Goal: Information Seeking & Learning: Learn about a topic

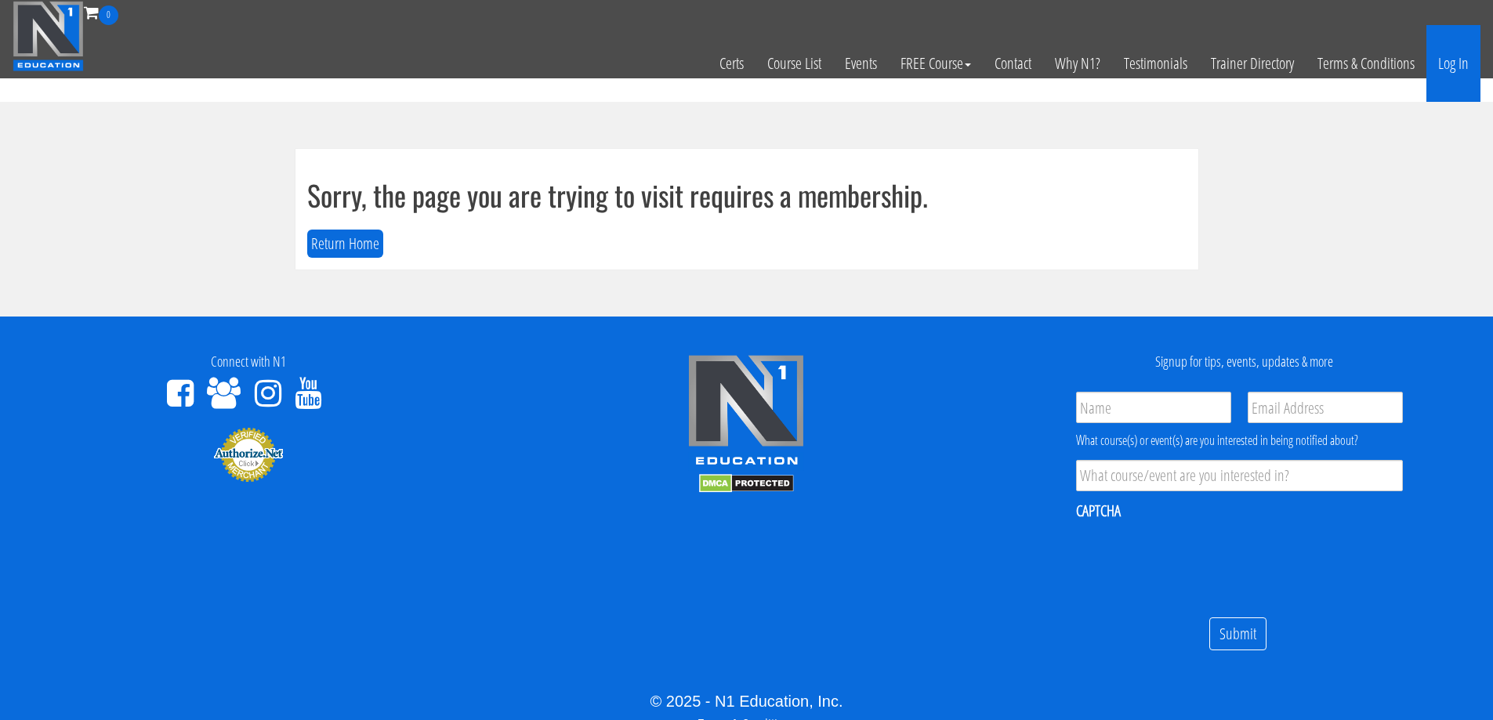
click at [1450, 61] on link "Log In" at bounding box center [1453, 63] width 54 height 77
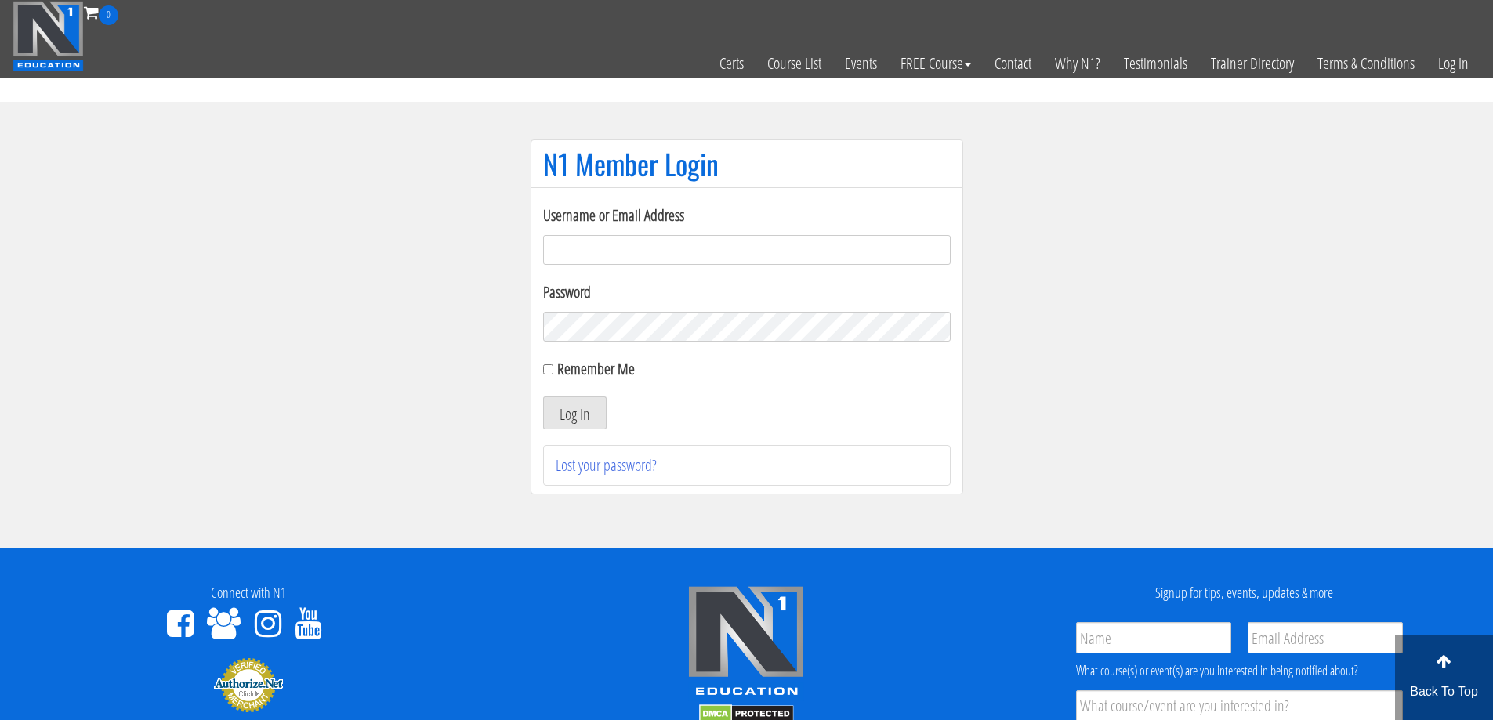
type input "manderbachc@gmail.com"
click at [655, 240] on input "manderbachc@gmail.com" at bounding box center [746, 250] width 407 height 30
click at [721, 255] on input "manderbachc@gmail.com" at bounding box center [746, 250] width 407 height 30
click at [578, 399] on button "Log In" at bounding box center [574, 412] width 63 height 33
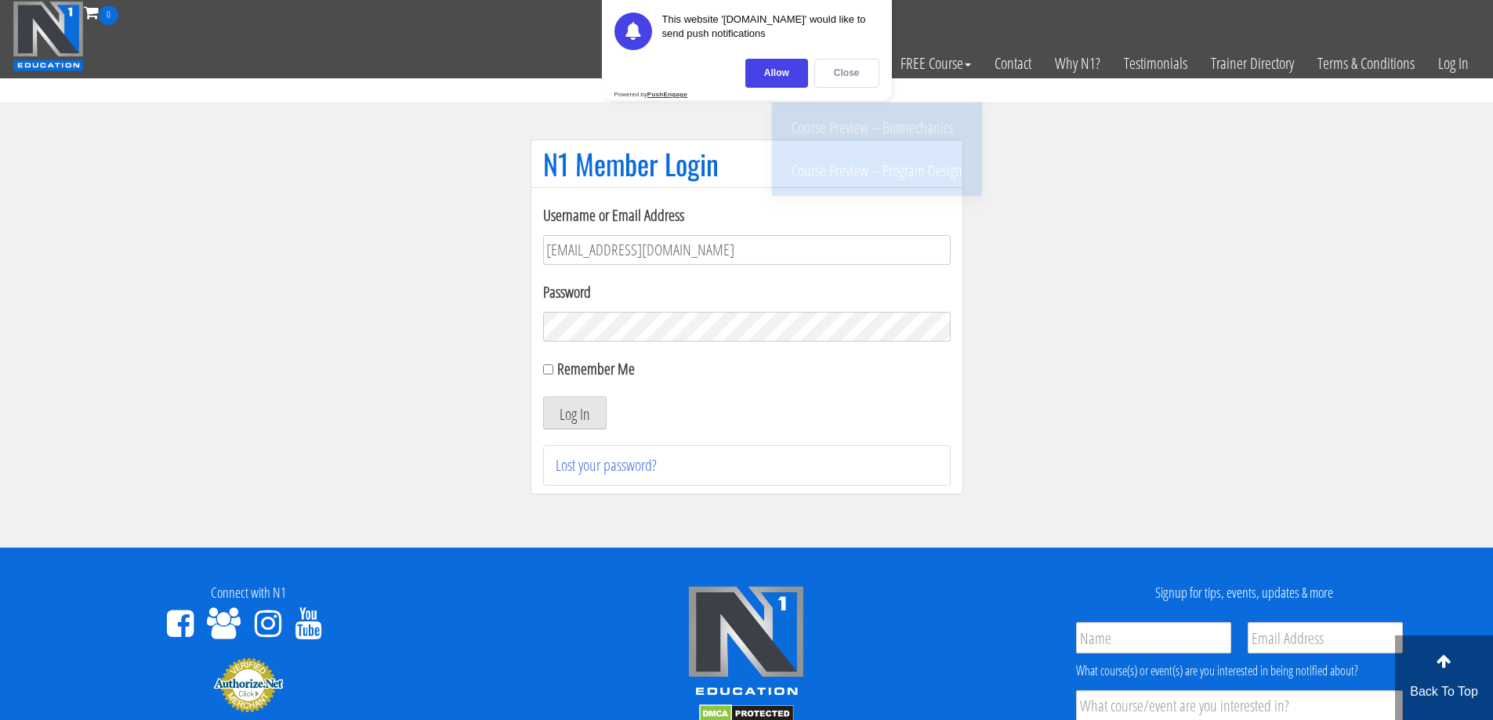
click at [858, 63] on div "Close" at bounding box center [846, 73] width 65 height 29
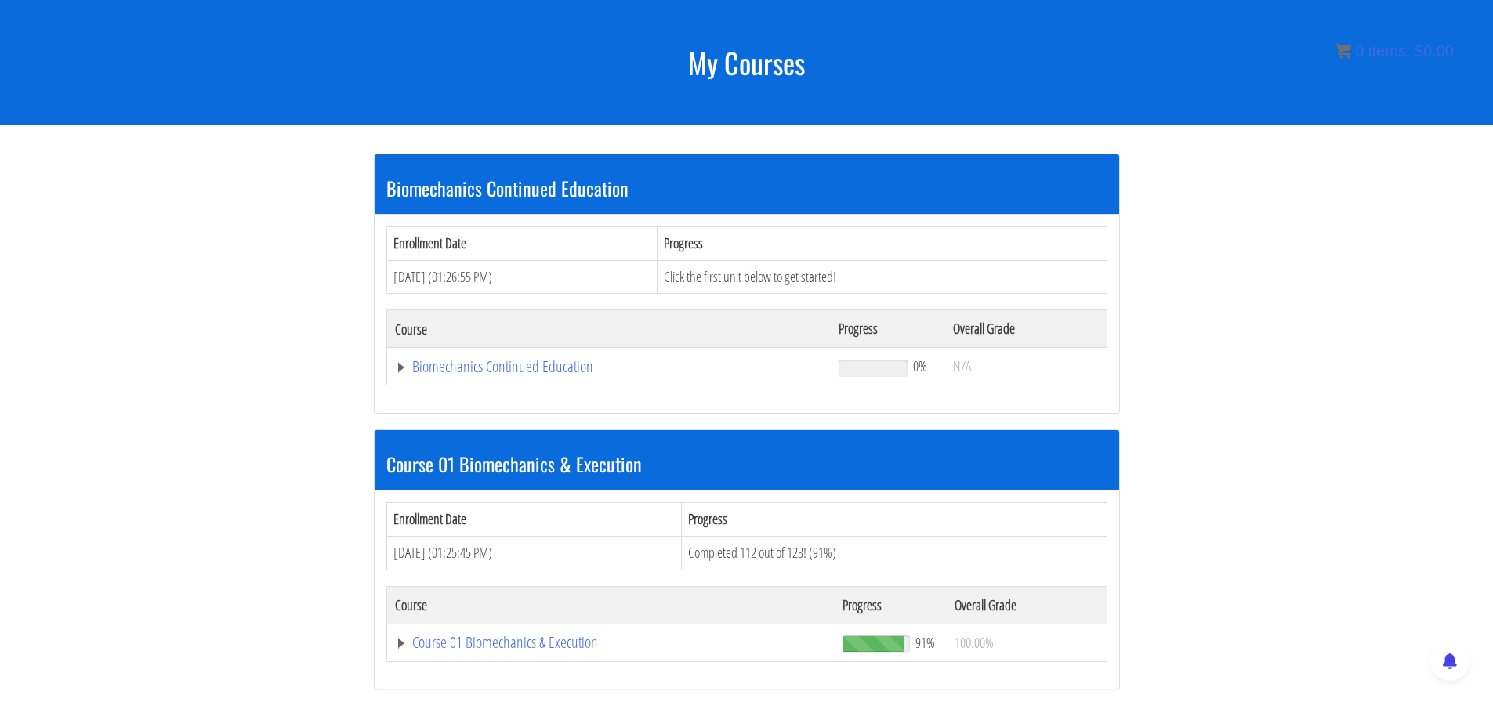
scroll to position [179, 0]
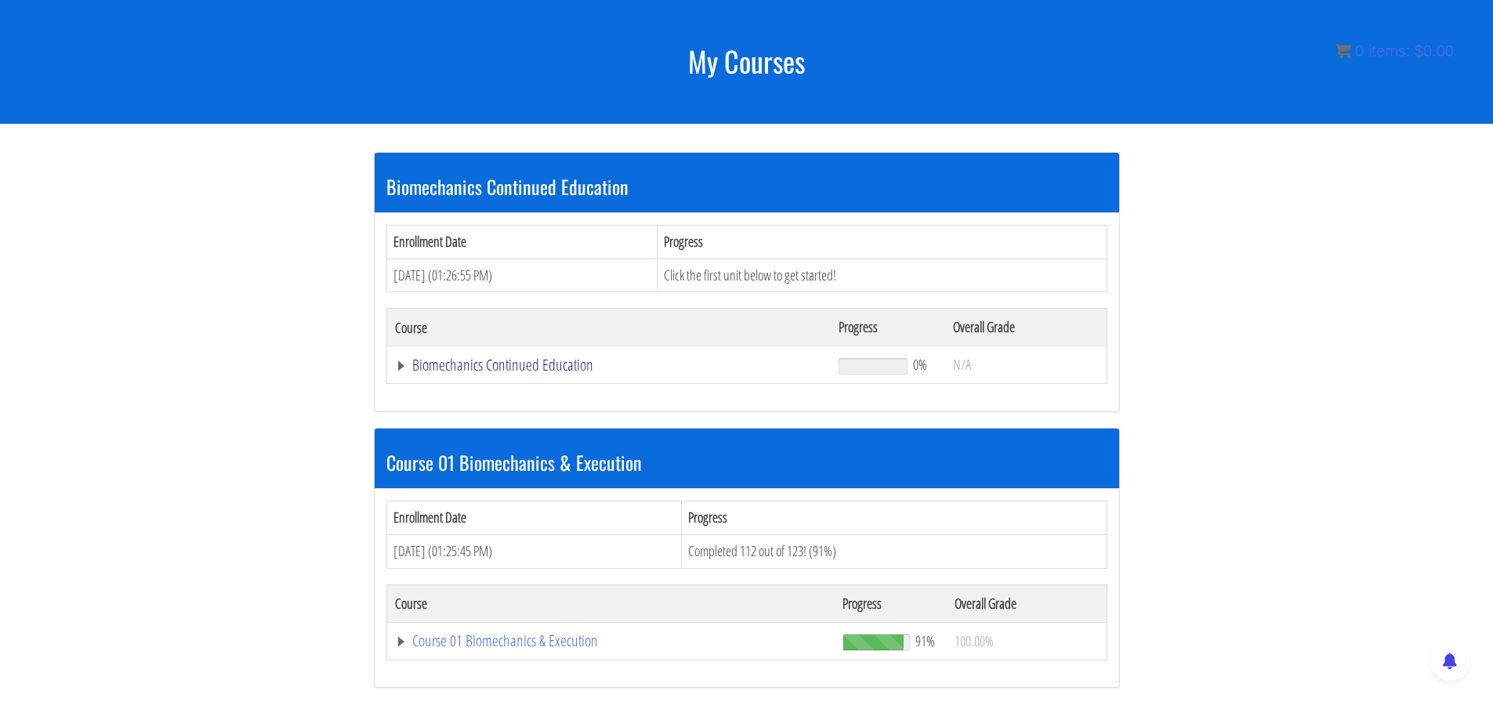
click at [397, 368] on link "Biomechanics Continued Education" at bounding box center [609, 365] width 429 height 16
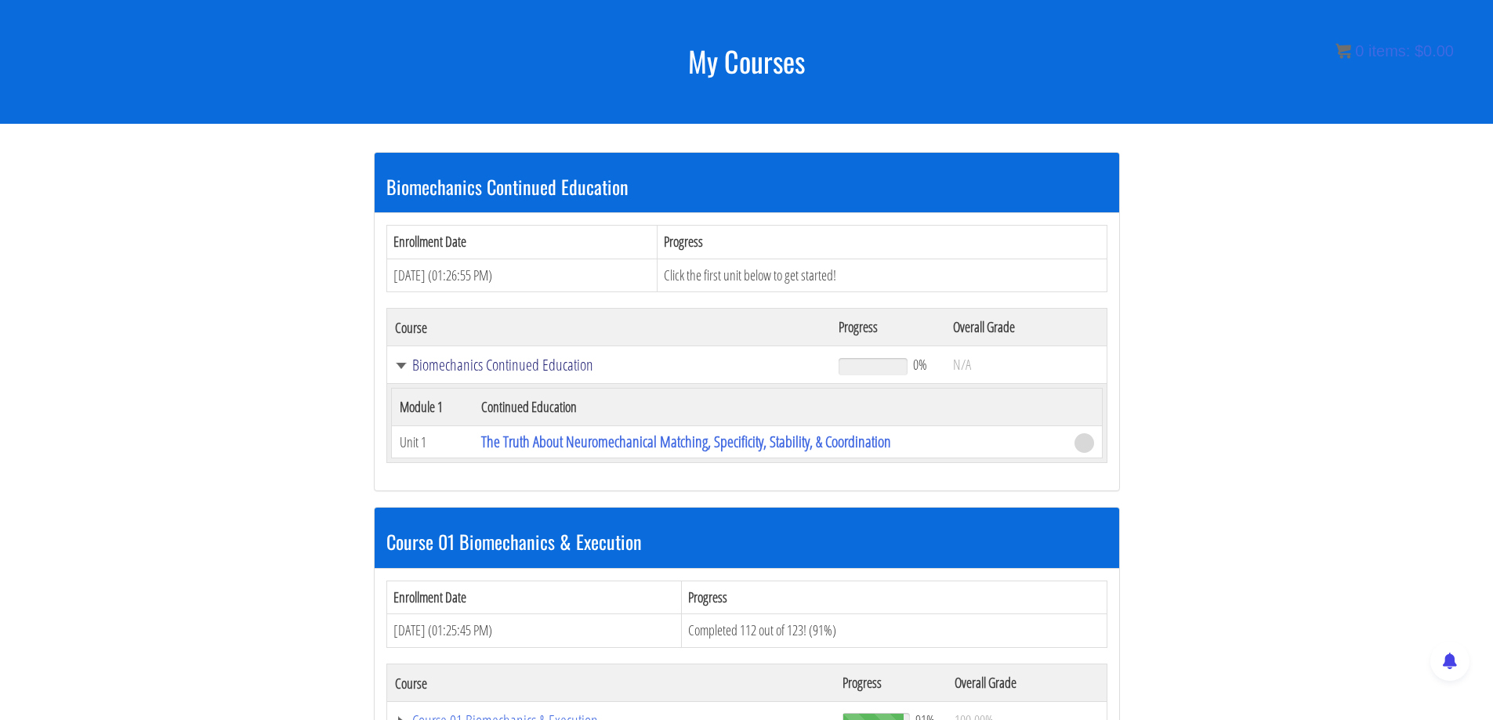
click at [397, 368] on link "Biomechanics Continued Education" at bounding box center [609, 365] width 429 height 16
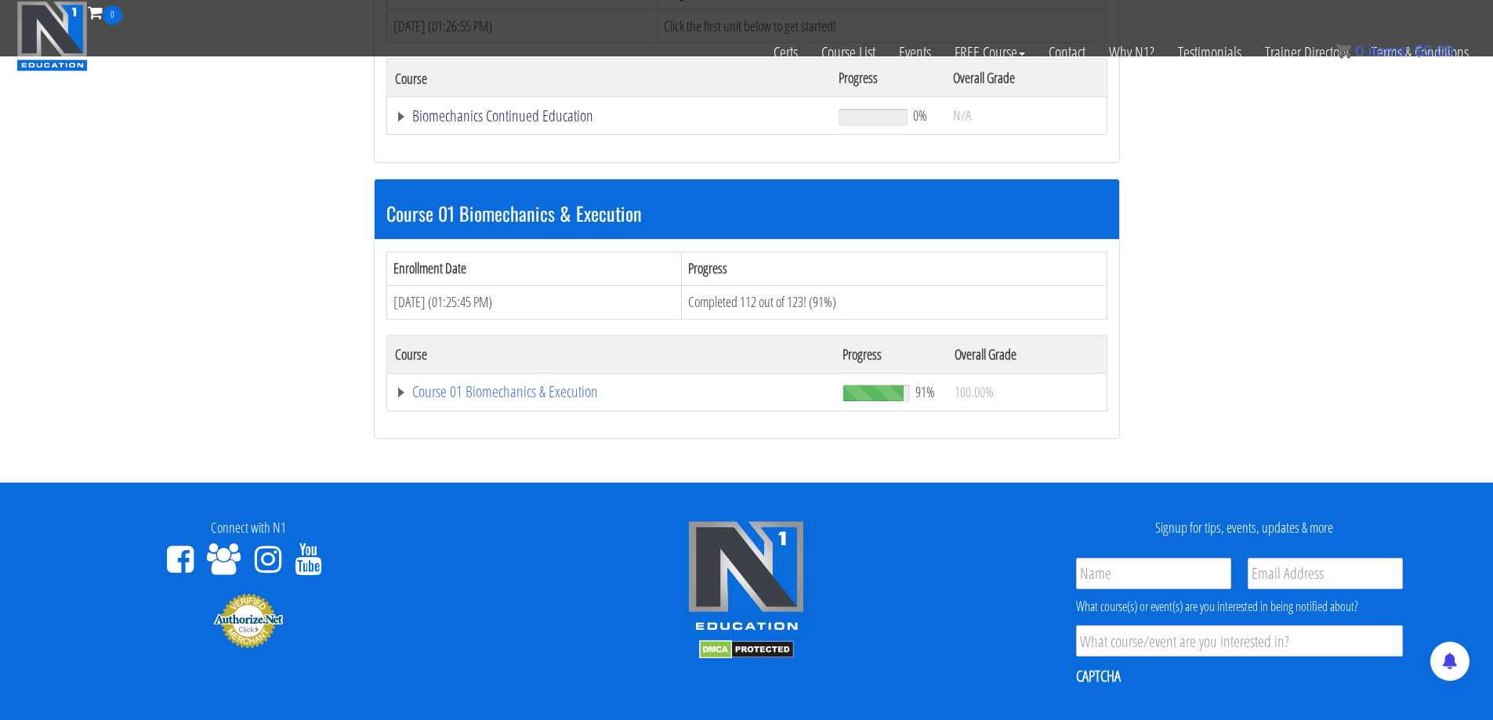
scroll to position [335, 0]
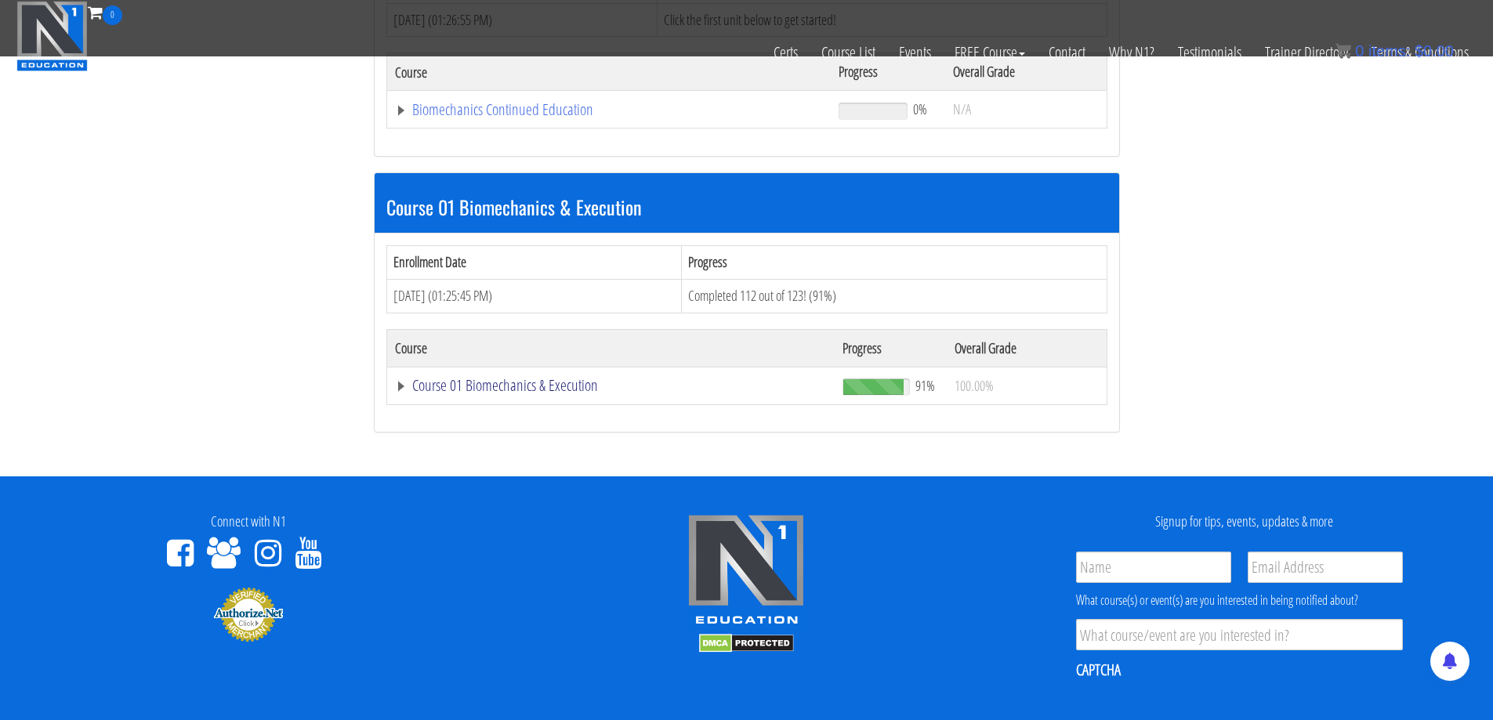
click at [406, 390] on link "Course 01 Biomechanics & Execution" at bounding box center [611, 386] width 433 height 16
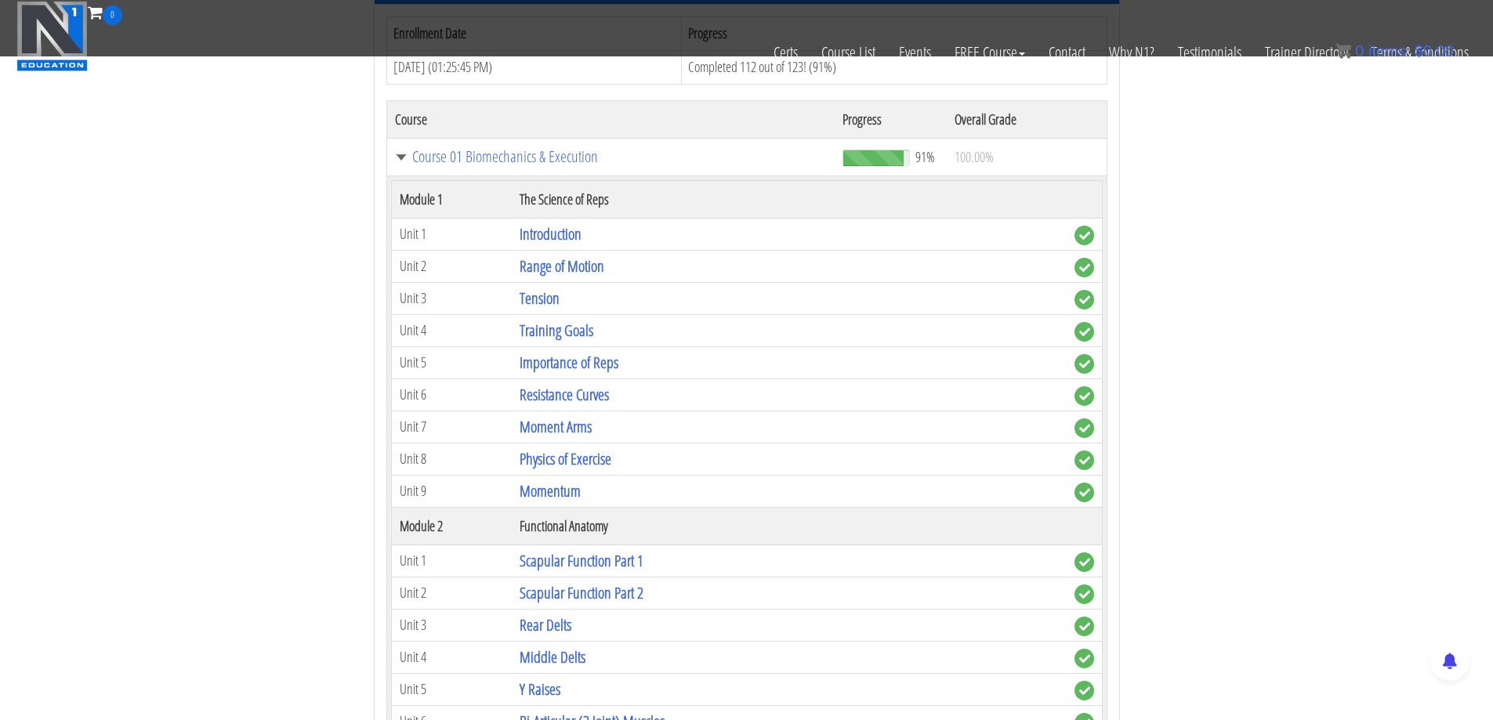
scroll to position [0, 0]
